Goal: Task Accomplishment & Management: Use online tool/utility

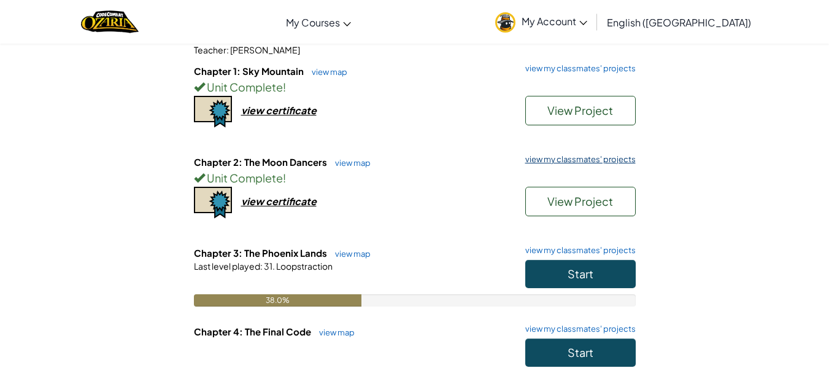
scroll to position [127, 0]
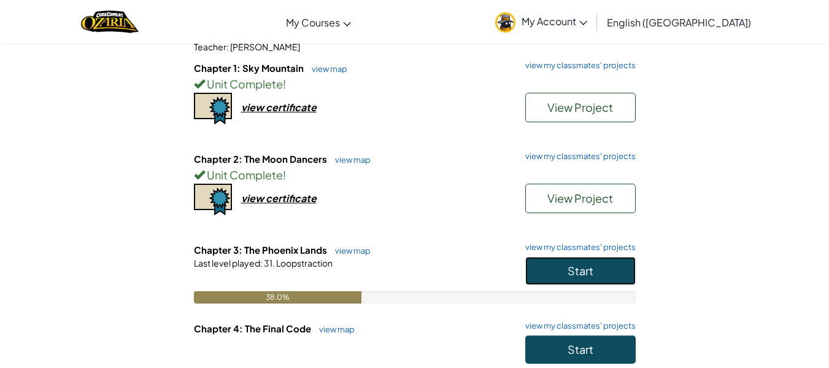
click at [585, 275] on span "Start" at bounding box center [581, 270] width 26 height 14
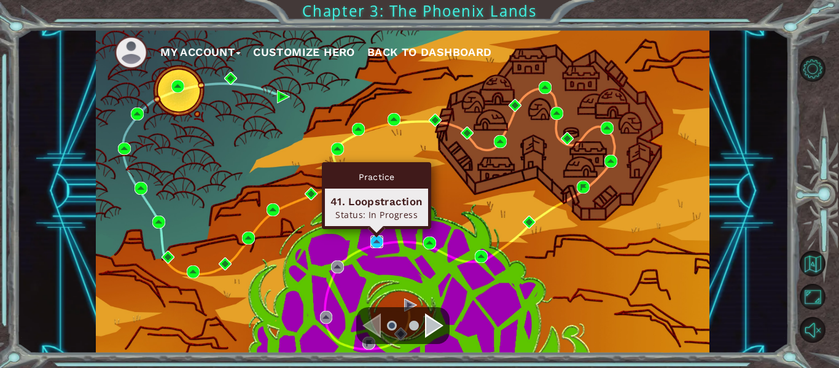
click at [381, 242] on img at bounding box center [376, 241] width 13 height 13
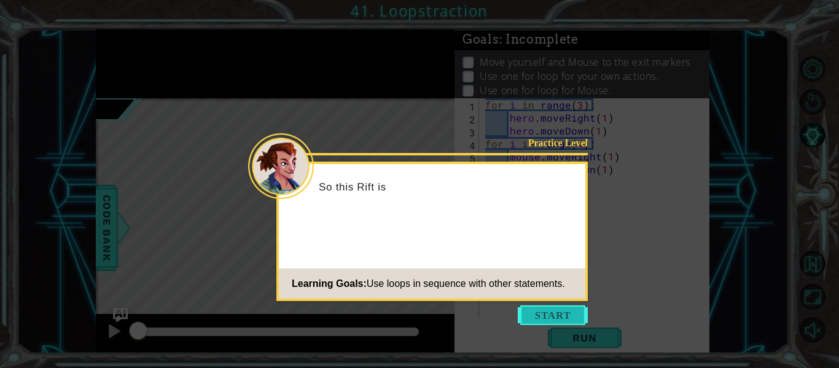
click at [554, 320] on button "Start" at bounding box center [553, 315] width 70 height 20
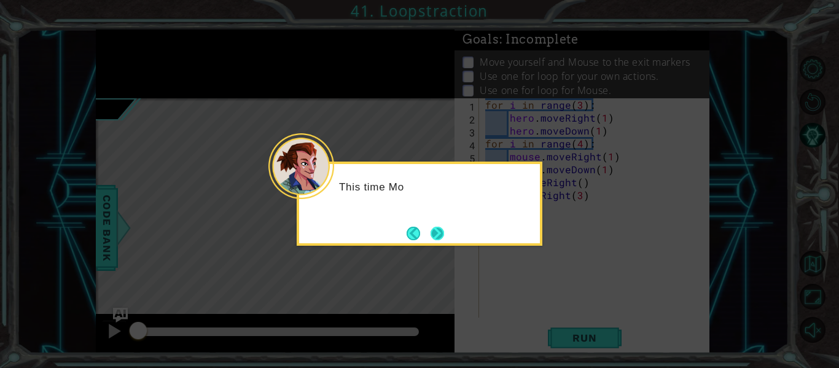
click at [433, 237] on button "Next" at bounding box center [437, 234] width 14 height 14
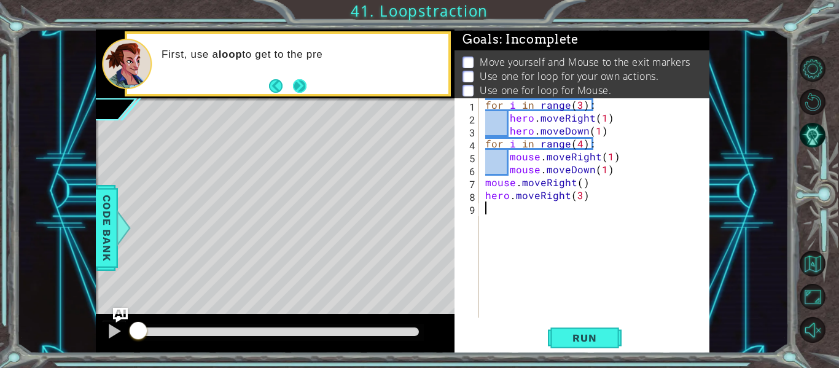
click at [300, 81] on button "Next" at bounding box center [300, 86] width 14 height 14
click at [565, 342] on span "Run" at bounding box center [584, 338] width 48 height 12
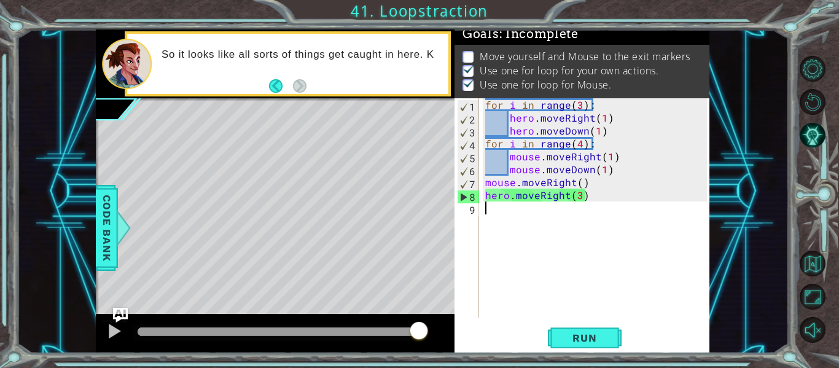
scroll to position [10, 0]
drag, startPoint x: 136, startPoint y: 338, endPoint x: 534, endPoint y: 354, distance: 398.7
click at [534, 354] on div "1 ההההההההההההההההההההההההההההההההההההההההההההההההההההההההההההההההההההההההההההה…" at bounding box center [419, 184] width 839 height 368
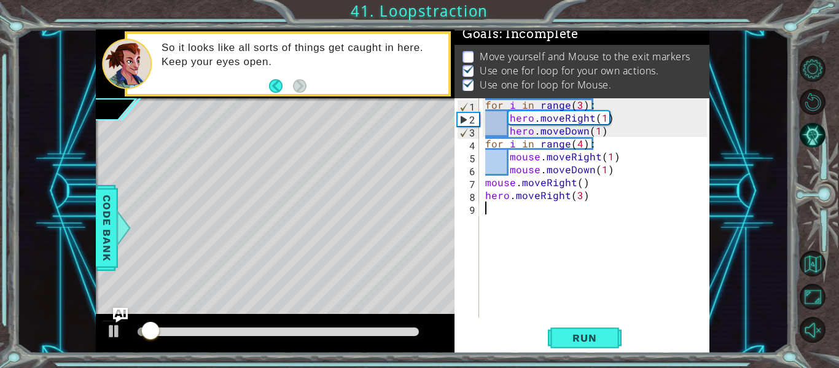
click at [411, 331] on div at bounding box center [278, 331] width 281 height 9
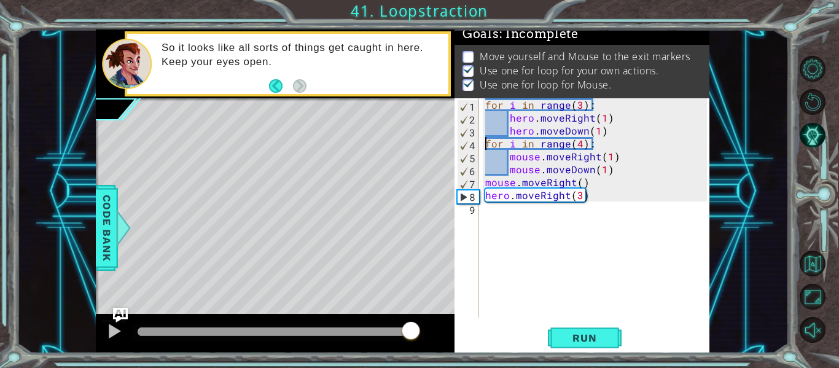
click at [486, 144] on div "for i in range ( 3 ) : hero . moveRight ( 1 ) hero . moveDown ( 1 ) for i in ra…" at bounding box center [598, 220] width 230 height 245
type textarea "for i in range(4):"
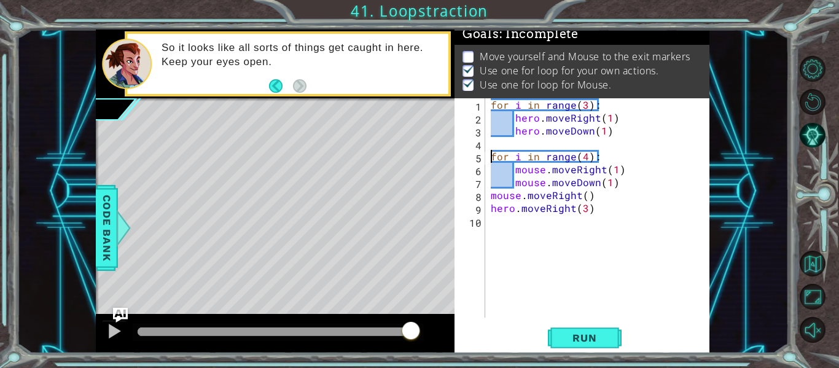
click at [497, 138] on div "for i in range ( 3 ) : hero . moveRight ( 1 ) hero . moveDown ( 1 ) for i in ra…" at bounding box center [600, 220] width 225 height 245
type textarea "mouse.moveRight()"
click at [604, 339] on span "Run" at bounding box center [584, 338] width 48 height 12
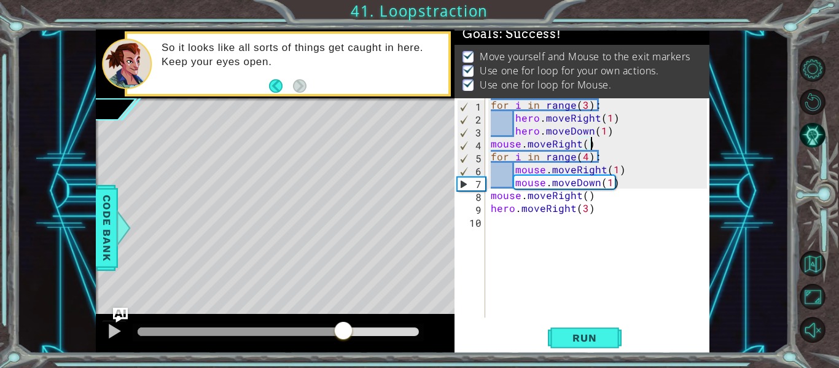
drag, startPoint x: 158, startPoint y: 332, endPoint x: 432, endPoint y: 343, distance: 273.4
click at [432, 343] on div at bounding box center [275, 333] width 359 height 39
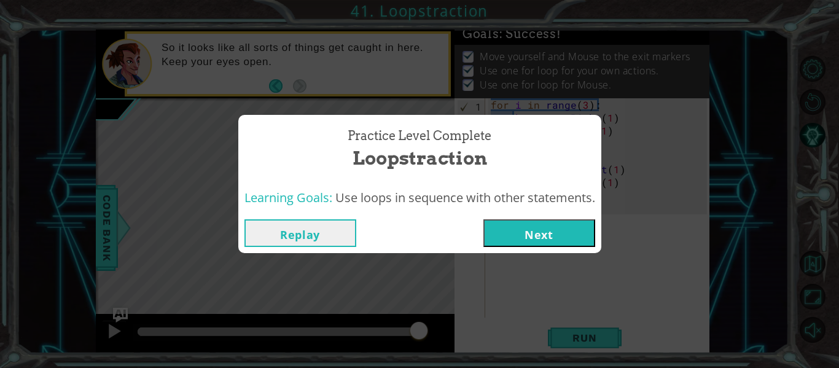
drag, startPoint x: 533, startPoint y: 242, endPoint x: 503, endPoint y: 242, distance: 30.7
click at [503, 242] on button "Next" at bounding box center [539, 233] width 112 height 28
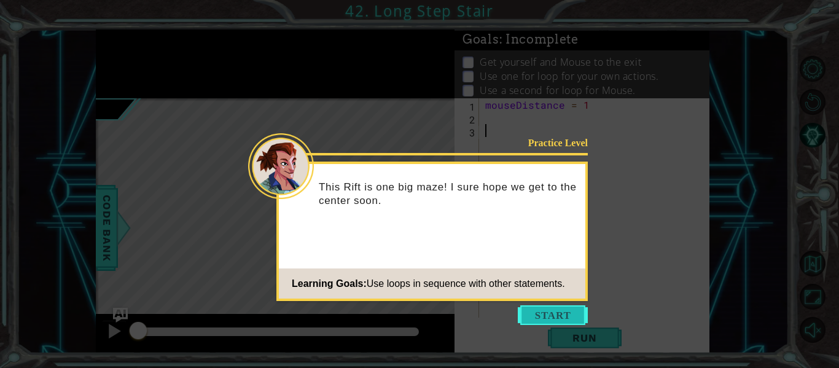
click at [562, 309] on button "Start" at bounding box center [553, 315] width 70 height 20
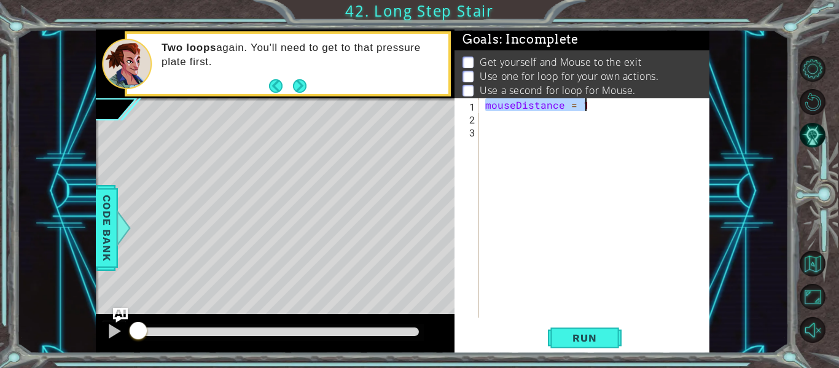
drag, startPoint x: 485, startPoint y: 104, endPoint x: 717, endPoint y: 111, distance: 232.2
click at [717, 111] on div "1 ההההההההההההההההההההההההההההההההההההההההההההההההההההההההההההההההההההההההההההה…" at bounding box center [403, 191] width 772 height 324
type textarea "mouseDistance = 1"
type textarea "for i in range():"
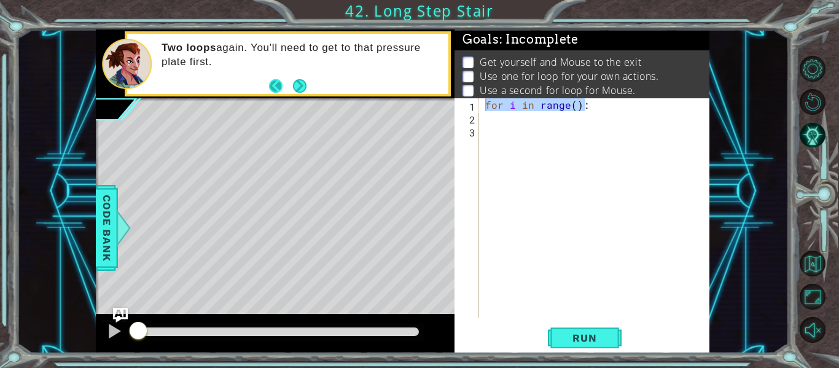
click at [290, 82] on button "Back" at bounding box center [281, 86] width 24 height 14
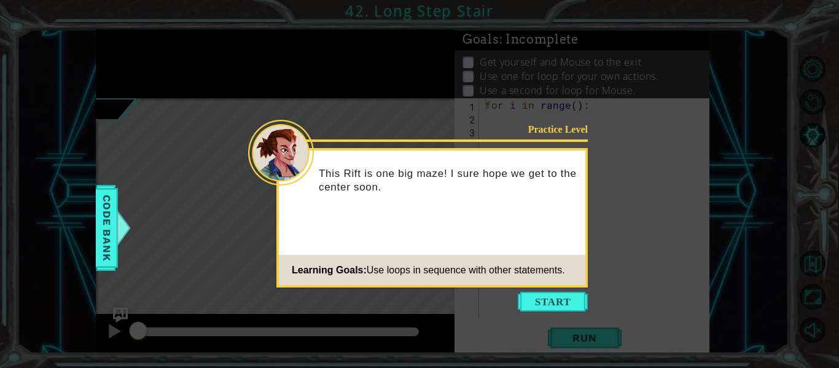
drag, startPoint x: 554, startPoint y: 307, endPoint x: 516, endPoint y: 297, distance: 38.9
click at [516, 297] on icon at bounding box center [419, 184] width 839 height 368
click at [533, 296] on button "Start" at bounding box center [553, 302] width 70 height 20
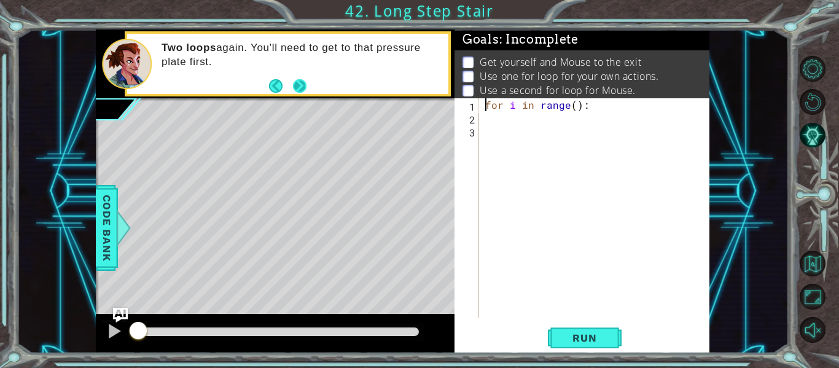
click at [298, 91] on button "Next" at bounding box center [300, 86] width 14 height 14
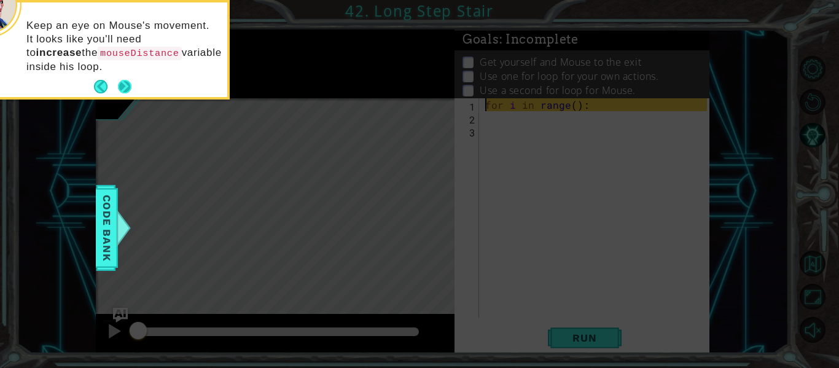
click at [126, 86] on button "Next" at bounding box center [125, 87] width 14 height 14
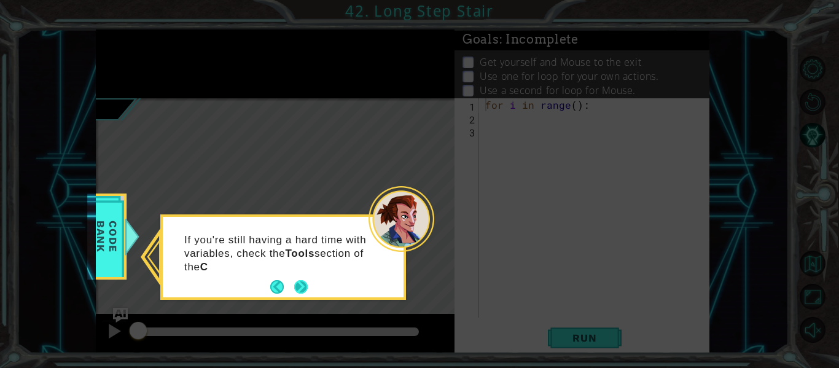
click at [297, 289] on button "Next" at bounding box center [301, 287] width 14 height 14
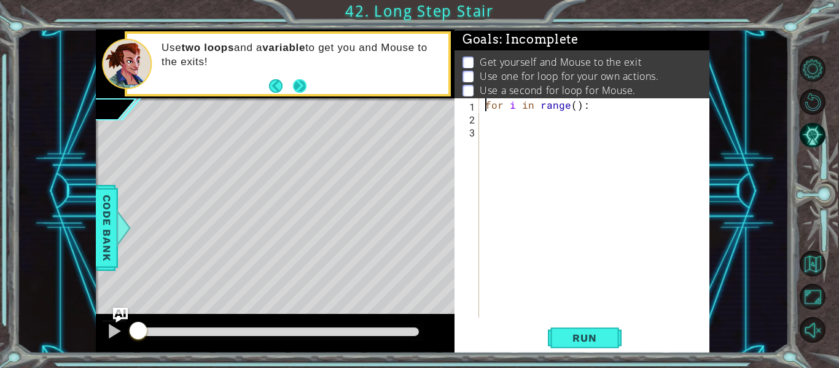
click at [297, 86] on button "Next" at bounding box center [299, 85] width 15 height 15
drag, startPoint x: 485, startPoint y: 107, endPoint x: 583, endPoint y: 107, distance: 98.2
click at [583, 107] on div "for i in range ( ) :" at bounding box center [598, 220] width 230 height 245
type textarea "for i in range():"
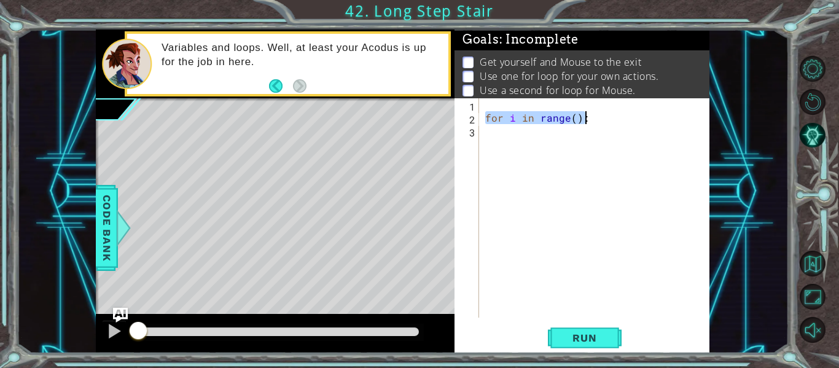
click at [520, 103] on div "for i in range ( ) :" at bounding box center [598, 220] width 230 height 245
